Goal: Obtain resource: Obtain resource

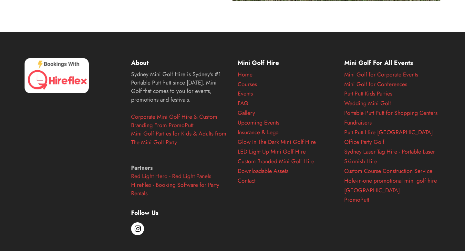
scroll to position [2613, 0]
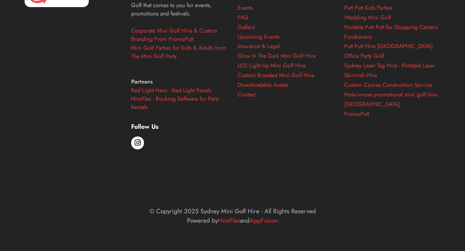
scroll to position [1944, 0]
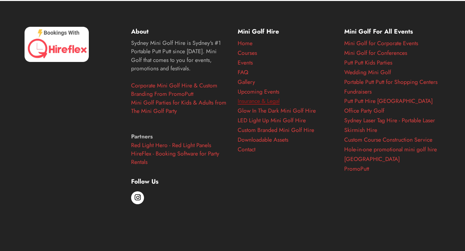
click at [253, 101] on link "Insurance & Legal" at bounding box center [259, 101] width 42 height 8
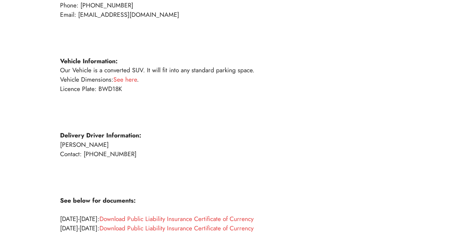
scroll to position [185, 0]
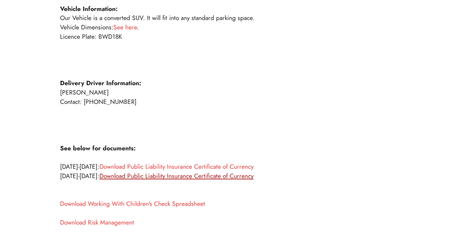
click at [172, 177] on link "Download Public Liability Insurance Certificate of Currency" at bounding box center [177, 176] width 154 height 9
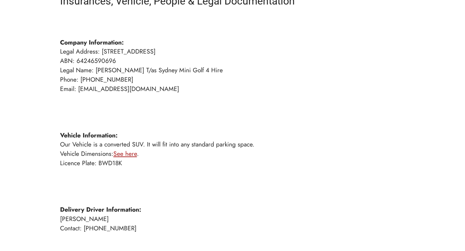
scroll to position [227, 0]
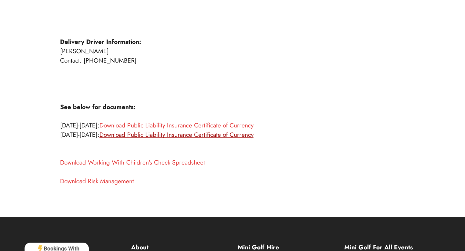
click at [140, 138] on link "Download Public Liability Insurance Certificate of Currency" at bounding box center [177, 134] width 154 height 9
